Goal: Task Accomplishment & Management: Complete application form

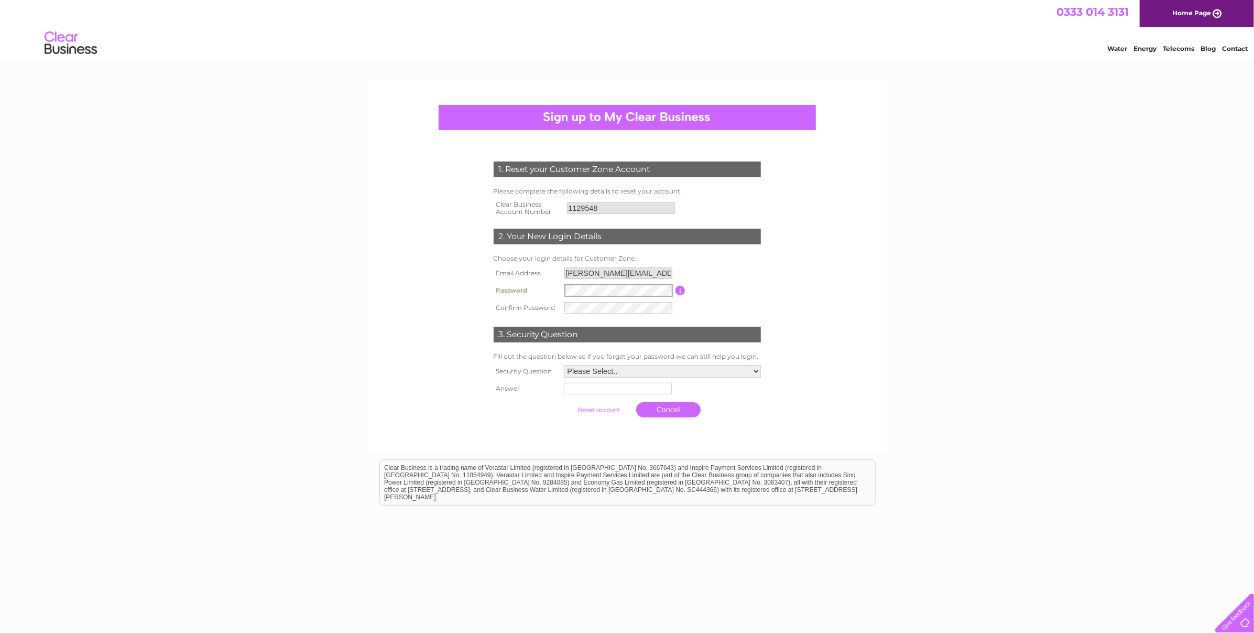
click at [3, 632] on com-1password-button at bounding box center [3, 637] width 0 height 8
click at [528, 286] on tr "Password Password must be at least 6 characters long" at bounding box center [627, 290] width 273 height 18
click at [787, 307] on form "1. Reset your Customer Zone Account Please complete the following details to re…" at bounding box center [627, 291] width 499 height 303
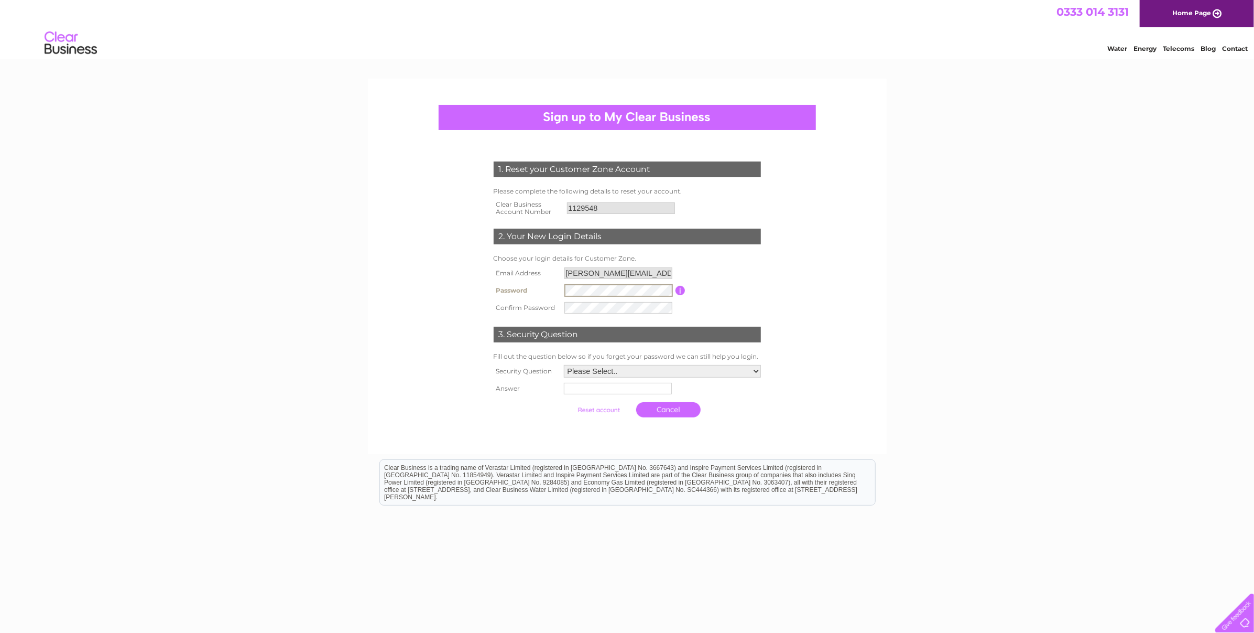
click at [506, 277] on tbody "Email Address [PERSON_NAME][EMAIL_ADDRESS][PERSON_NAME][DOMAIN_NAME] Password P…" at bounding box center [627, 290] width 273 height 51
click at [831, 329] on form "1. Reset your Customer Zone Account Please complete the following details to re…" at bounding box center [627, 291] width 499 height 302
click at [501, 298] on tr "Confirm Password" at bounding box center [627, 307] width 273 height 18
click at [514, 277] on tbody "Email Address [PERSON_NAME][EMAIL_ADDRESS][PERSON_NAME][DOMAIN_NAME] Password P…" at bounding box center [627, 290] width 273 height 51
click at [802, 320] on form "1. Reset your Customer Zone Account Please complete the following details to re…" at bounding box center [627, 291] width 499 height 303
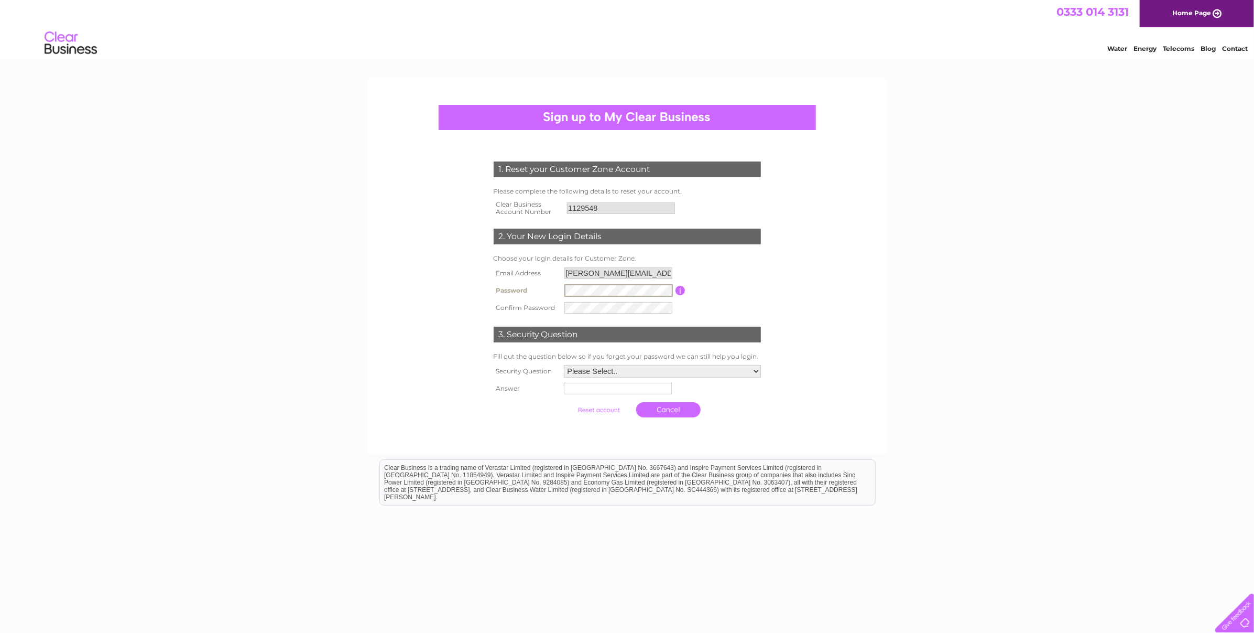
click at [504, 285] on tr "Password Password must be at least 6 characters long" at bounding box center [627, 290] width 273 height 18
click at [870, 363] on form "1. Reset your Customer Zone Account Please complete the following details to re…" at bounding box center [627, 291] width 499 height 302
click at [417, 280] on form "1. Reset your Customer Zone Account Please complete the following details to re…" at bounding box center [627, 291] width 499 height 303
click at [314, 260] on div "1. Reset your Customer Zone Account Please complete the following details to re…" at bounding box center [627, 357] width 1254 height 556
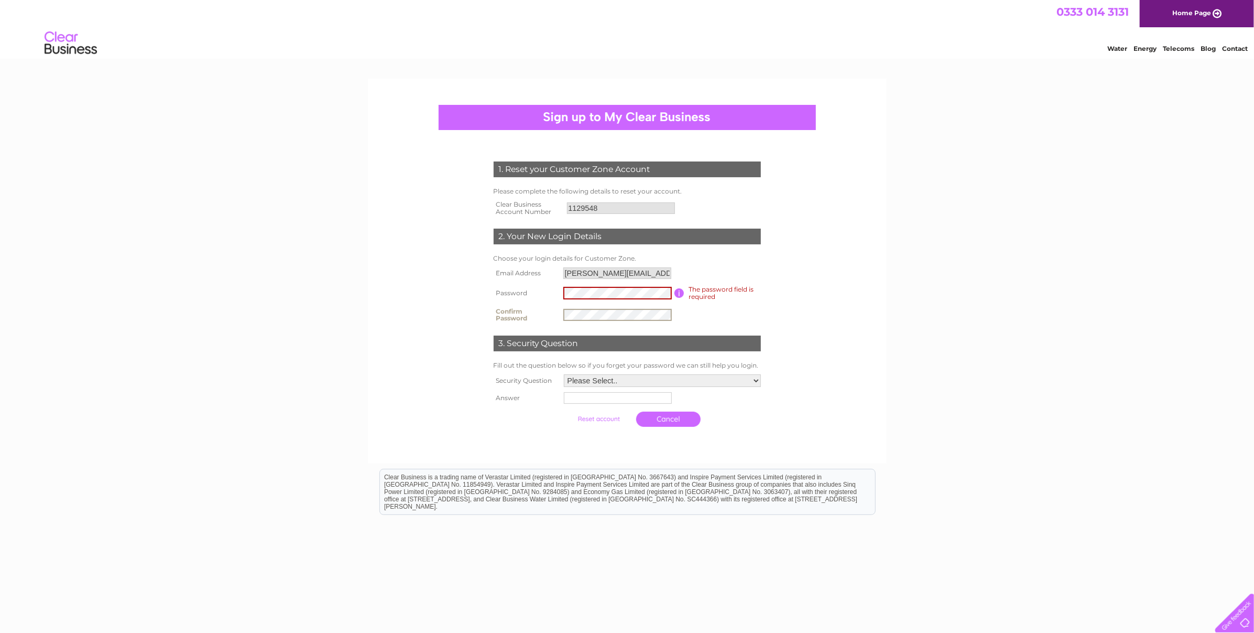
click at [541, 305] on tr "Confirm Password" at bounding box center [627, 315] width 273 height 21
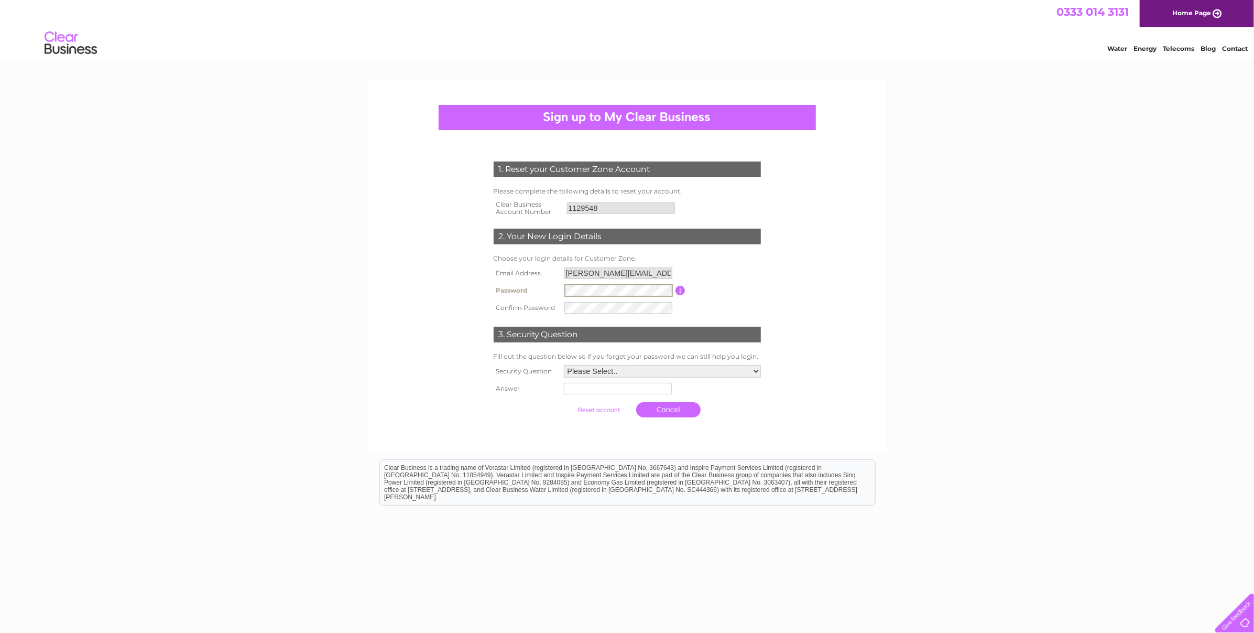
click at [405, 260] on form "1. Reset your Customer Zone Account Please complete the following details to re…" at bounding box center [627, 291] width 499 height 303
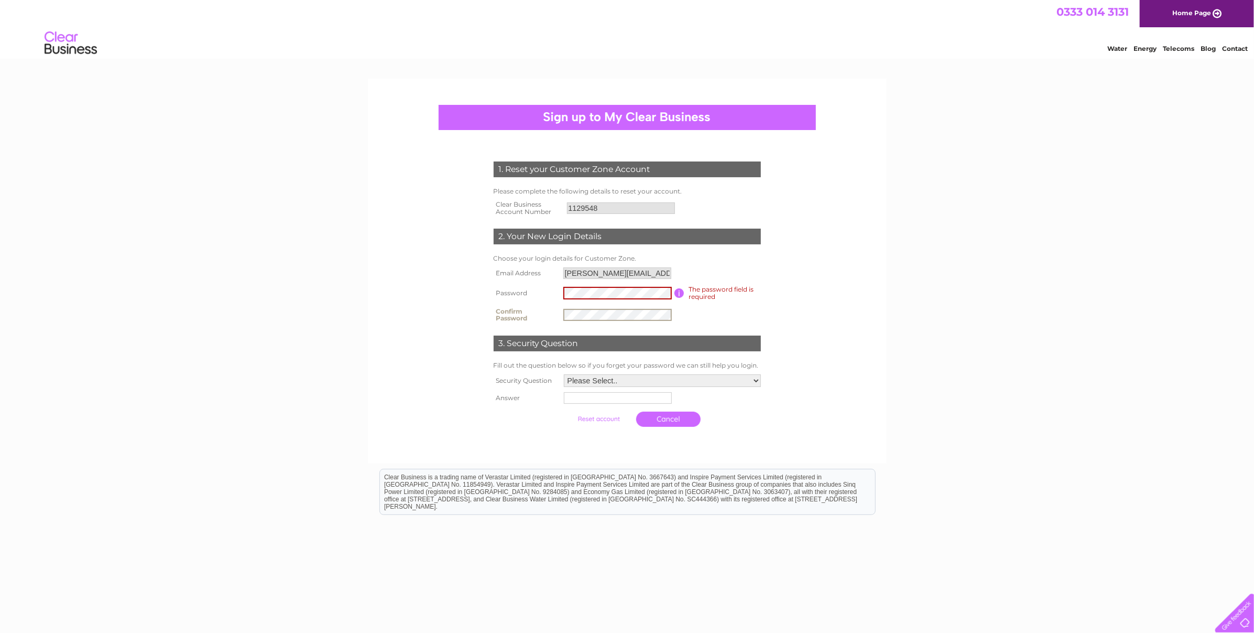
click at [443, 286] on form "1. Reset your Customer Zone Account Please complete the following details to re…" at bounding box center [627, 296] width 499 height 312
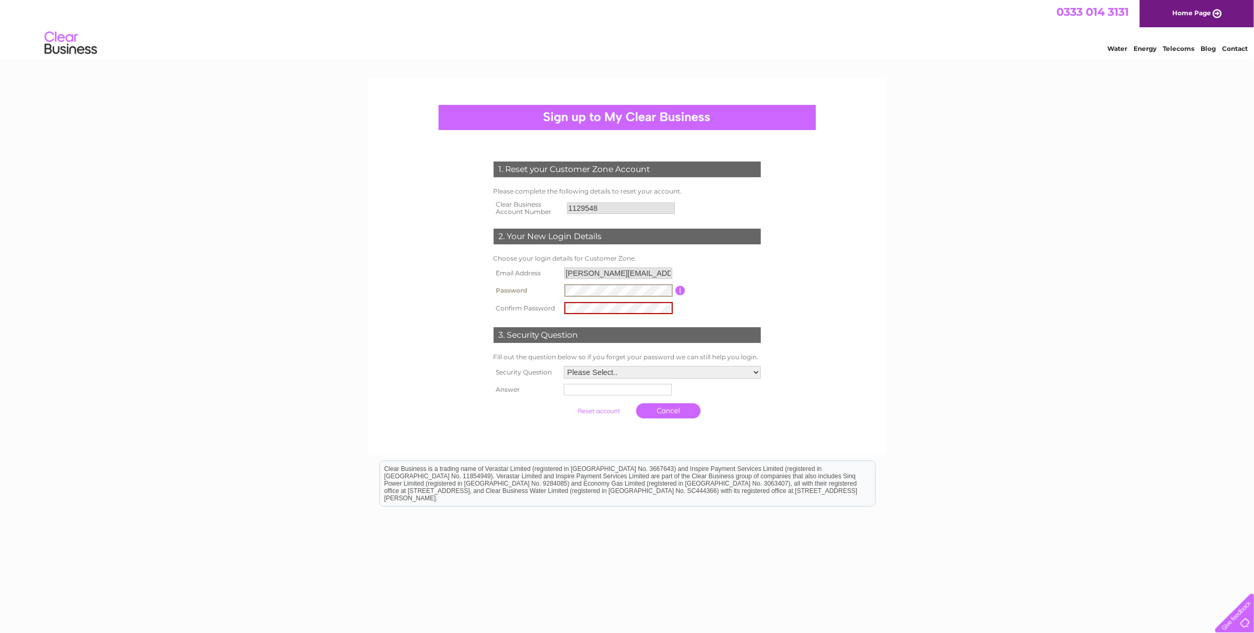
click at [375, 244] on div "1. Reset your Customer Zone Account Please complete the following details to re…" at bounding box center [627, 267] width 519 height 376
click at [819, 301] on form "1. Reset your Customer Zone Account Please complete the following details to re…" at bounding box center [627, 292] width 499 height 304
click at [836, 333] on form "1. Reset your Customer Zone Account Please complete the following details to re…" at bounding box center [627, 291] width 499 height 303
click at [625, 366] on select "Please Select.. In what town or city was your first job? In what town or city d…" at bounding box center [662, 371] width 198 height 14
select select "1"
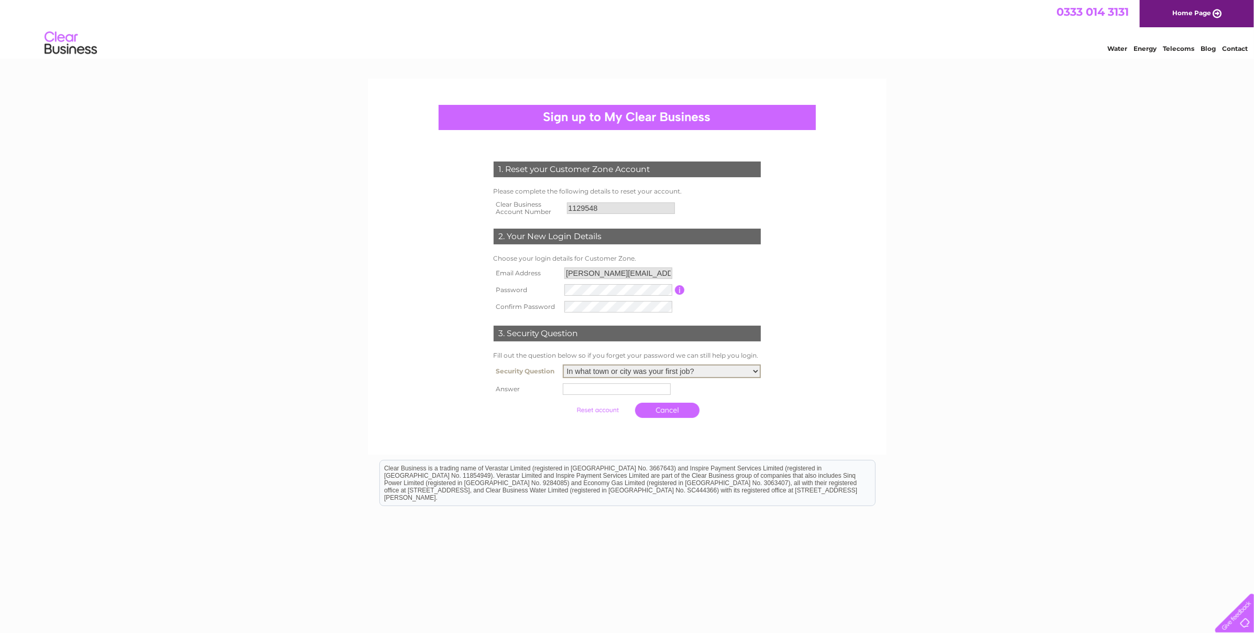
click at [563, 364] on select "Please Select.. In what town or city was your first job? In what town or city d…" at bounding box center [662, 371] width 198 height 14
click at [616, 392] on input "text" at bounding box center [617, 389] width 108 height 12
type input "L"
type input "lonoke"
click at [567, 403] on input "submit" at bounding box center [599, 410] width 64 height 15
